Goal: Check status: Check status

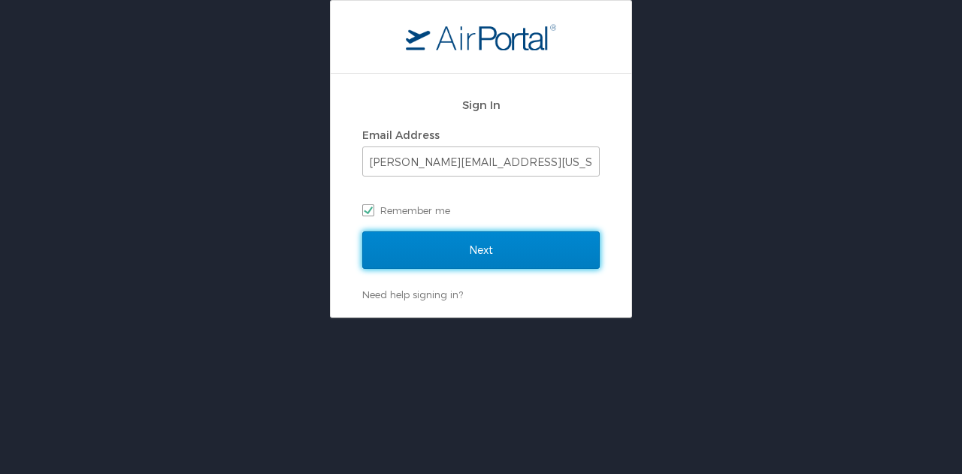
click at [504, 238] on input "Next" at bounding box center [480, 250] width 237 height 38
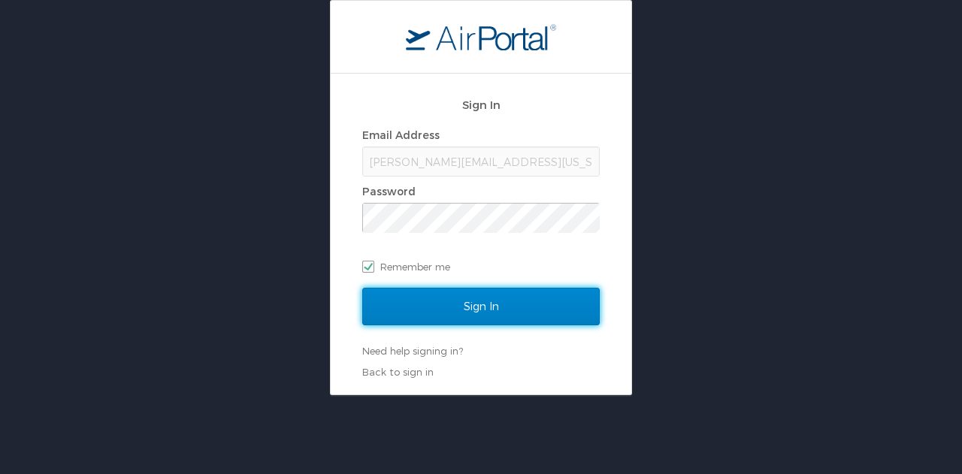
click at [473, 309] on input "Sign In" at bounding box center [480, 307] width 237 height 38
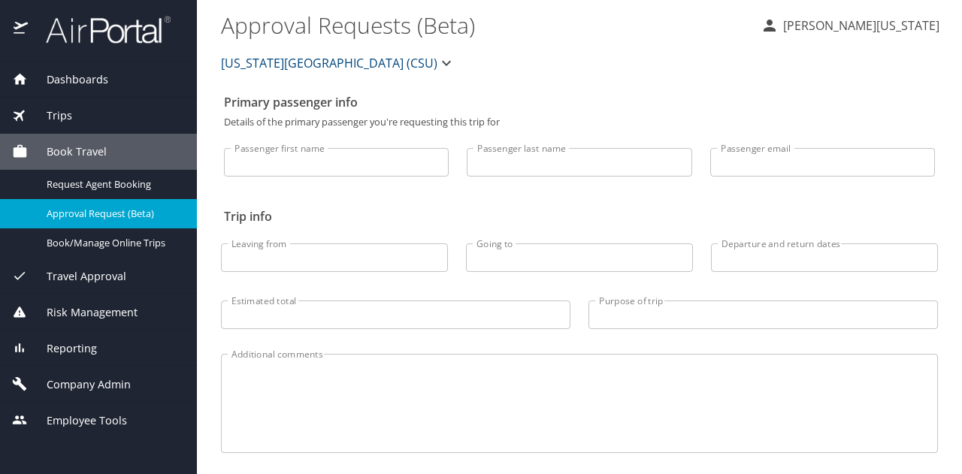
click at [87, 82] on span "Dashboards" at bounding box center [68, 79] width 80 height 17
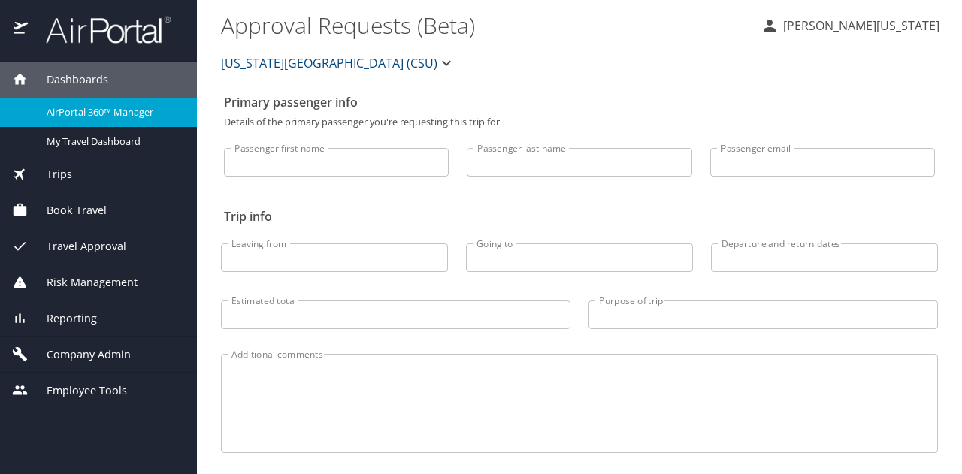
click at [94, 106] on span "AirPortal 360™ Manager" at bounding box center [113, 112] width 132 height 14
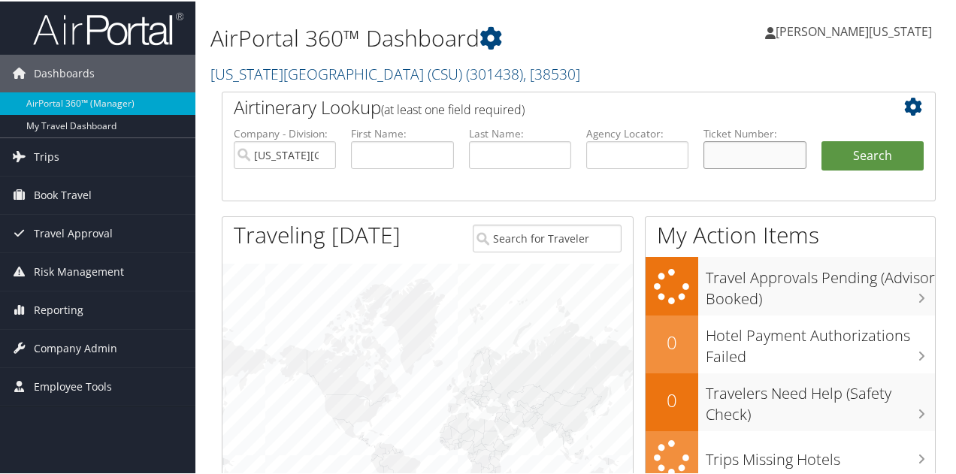
click at [751, 161] on input "text" at bounding box center [754, 154] width 102 height 28
paste input "5267308589947"
type input "5267308589947"
click at [845, 156] on button "Search" at bounding box center [872, 155] width 102 height 30
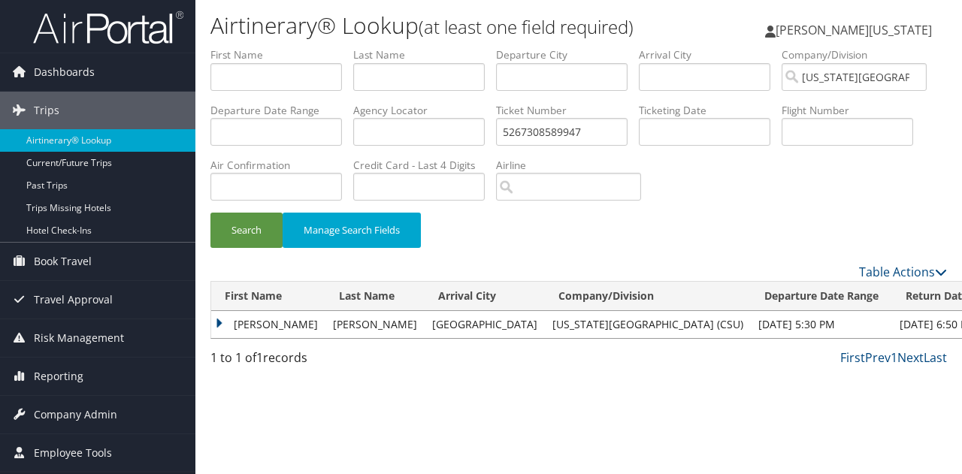
click at [220, 326] on td "[PERSON_NAME]" at bounding box center [268, 324] width 114 height 27
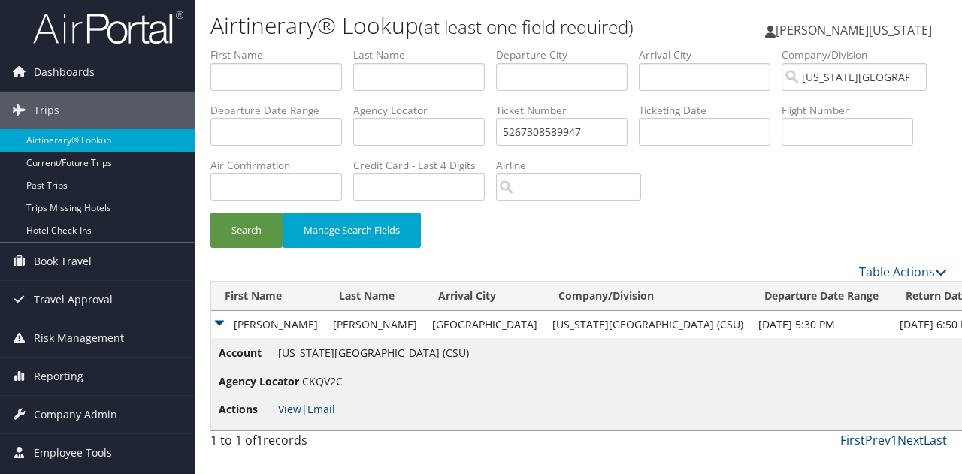
click at [293, 410] on link "View" at bounding box center [289, 409] width 23 height 14
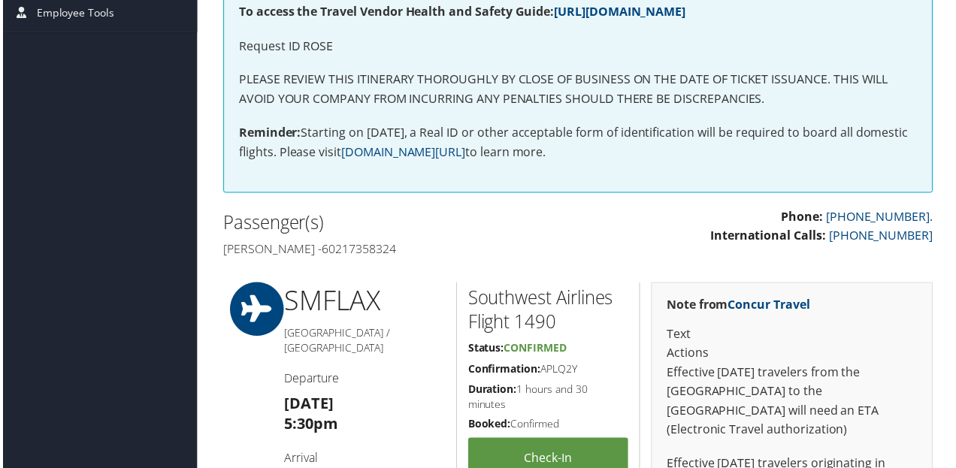
scroll to position [9, 0]
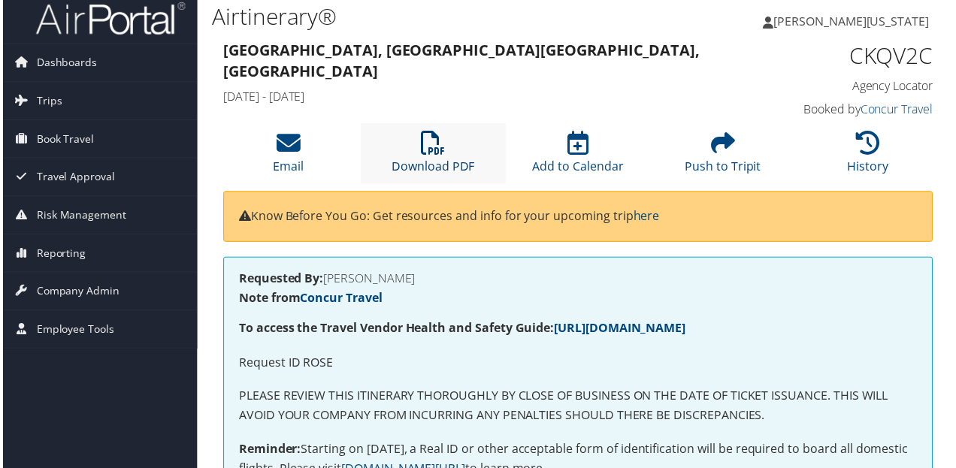
click at [428, 153] on icon at bounding box center [433, 144] width 24 height 24
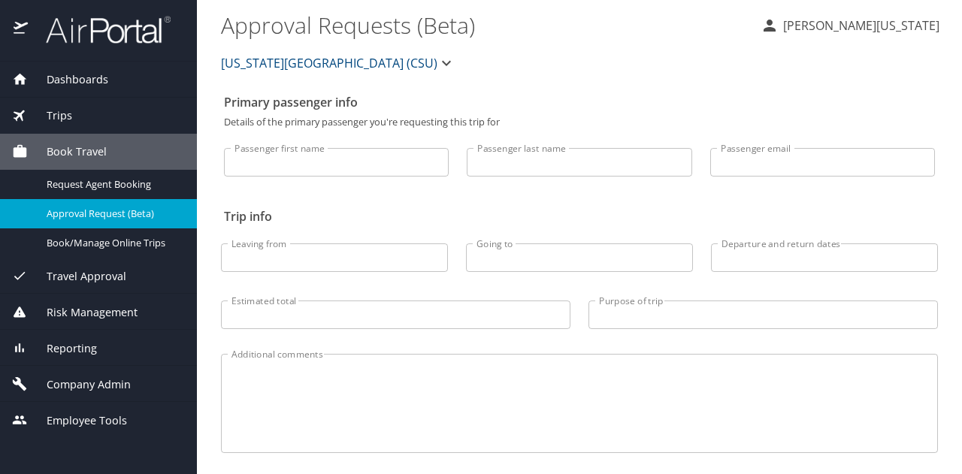
click at [50, 82] on span "Dashboards" at bounding box center [68, 79] width 80 height 17
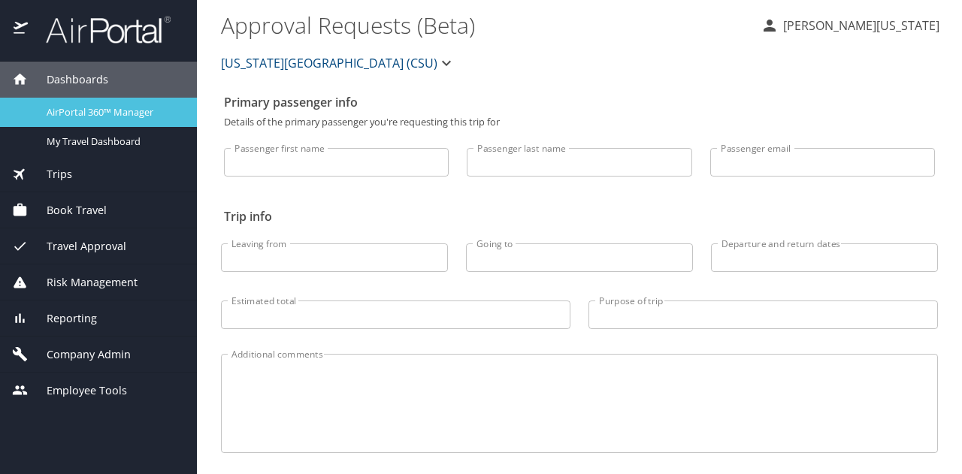
click at [93, 106] on span "AirPortal 360™ Manager" at bounding box center [113, 112] width 132 height 14
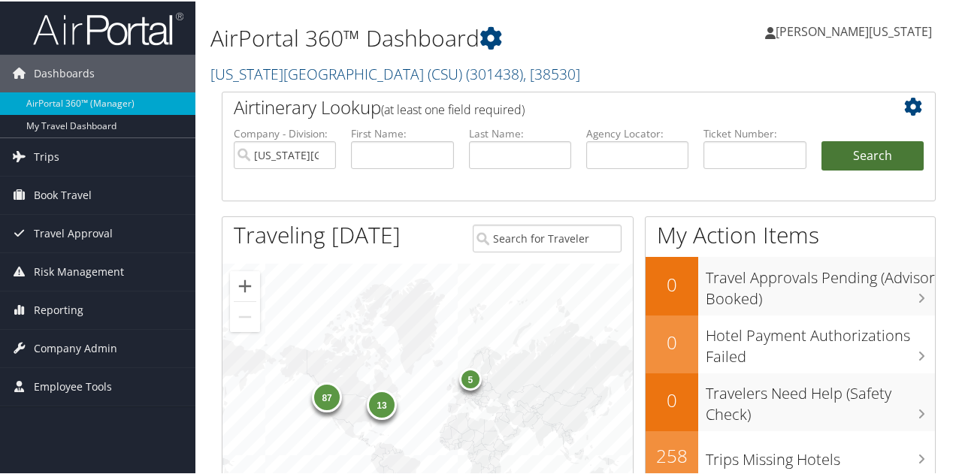
click at [894, 153] on button "Search" at bounding box center [872, 155] width 102 height 30
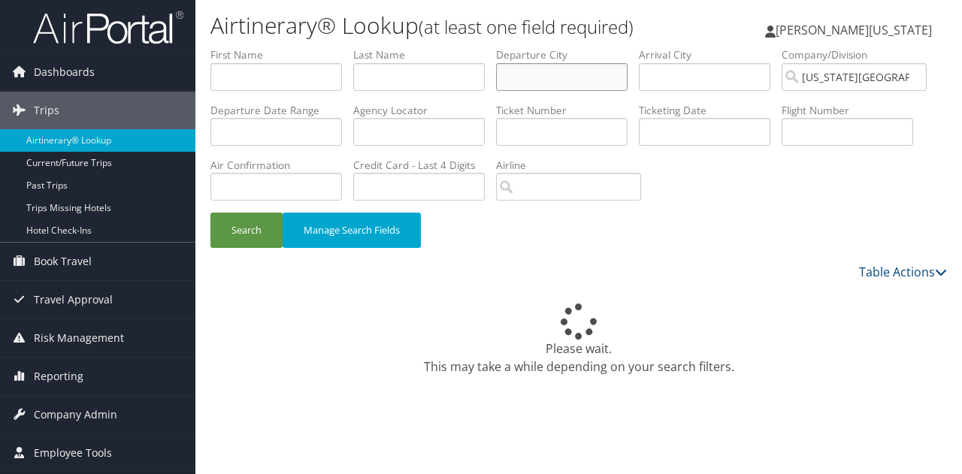
click at [564, 88] on input "text" at bounding box center [562, 77] width 132 height 28
type input "[GEOGRAPHIC_DATA]"
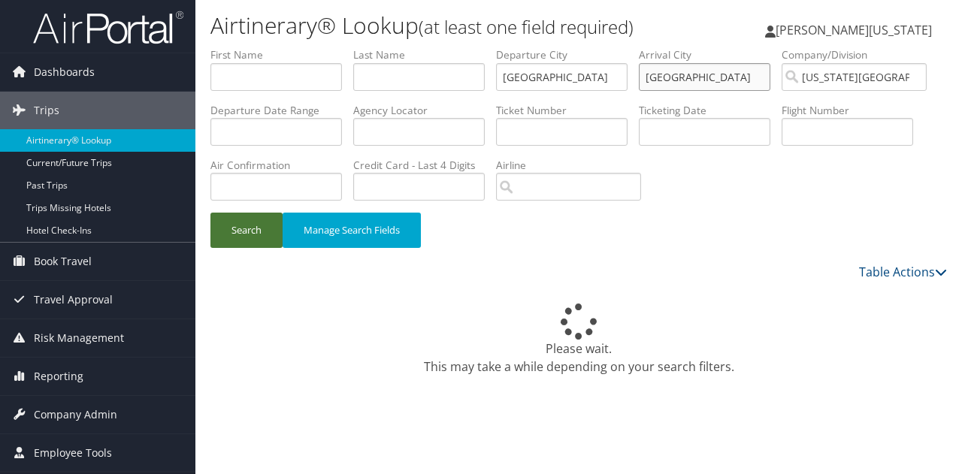
type input "[GEOGRAPHIC_DATA]"
click at [256, 228] on button "Search" at bounding box center [246, 230] width 72 height 35
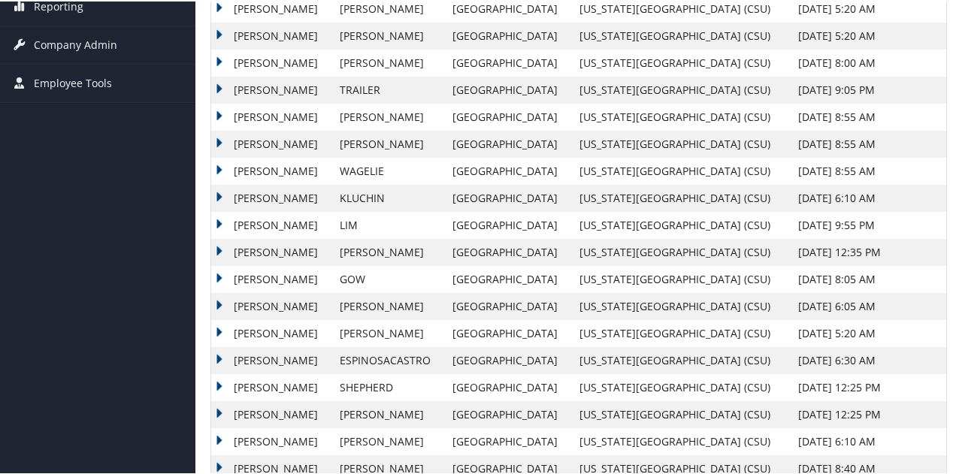
scroll to position [376, 0]
